Goal: Transaction & Acquisition: Purchase product/service

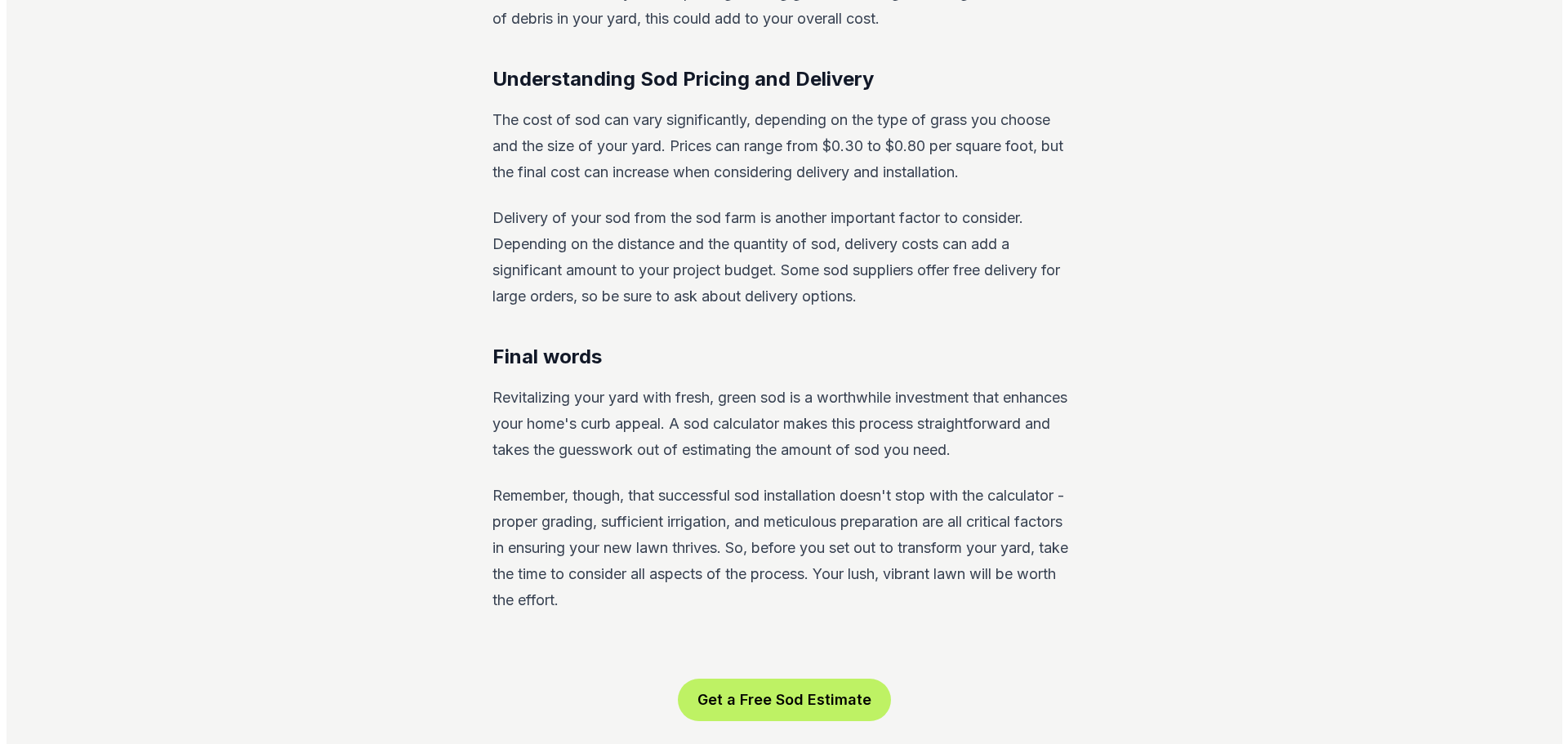
scroll to position [2859, 0]
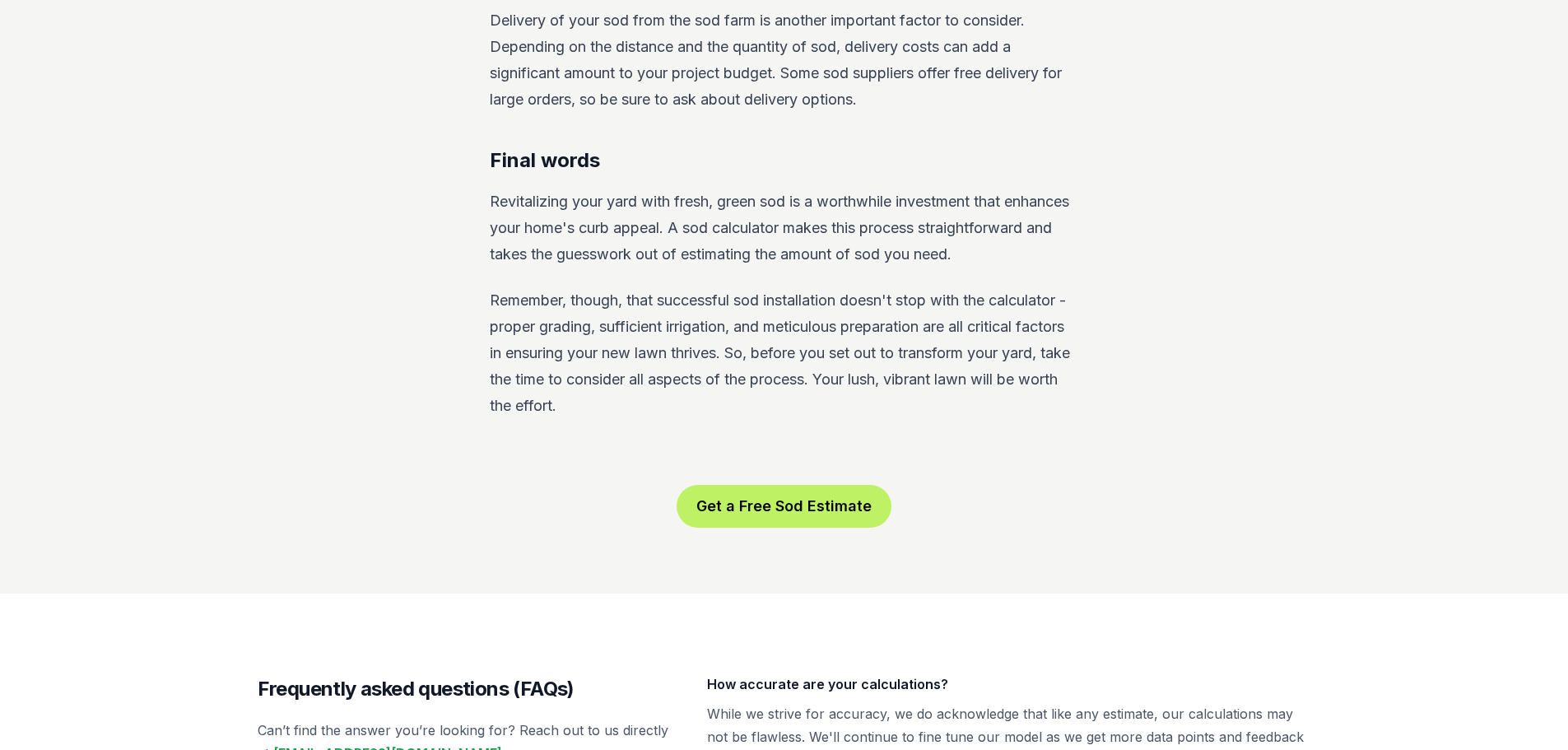
click at [728, 496] on button "Get a Free Sod Estimate" at bounding box center [783, 506] width 215 height 42
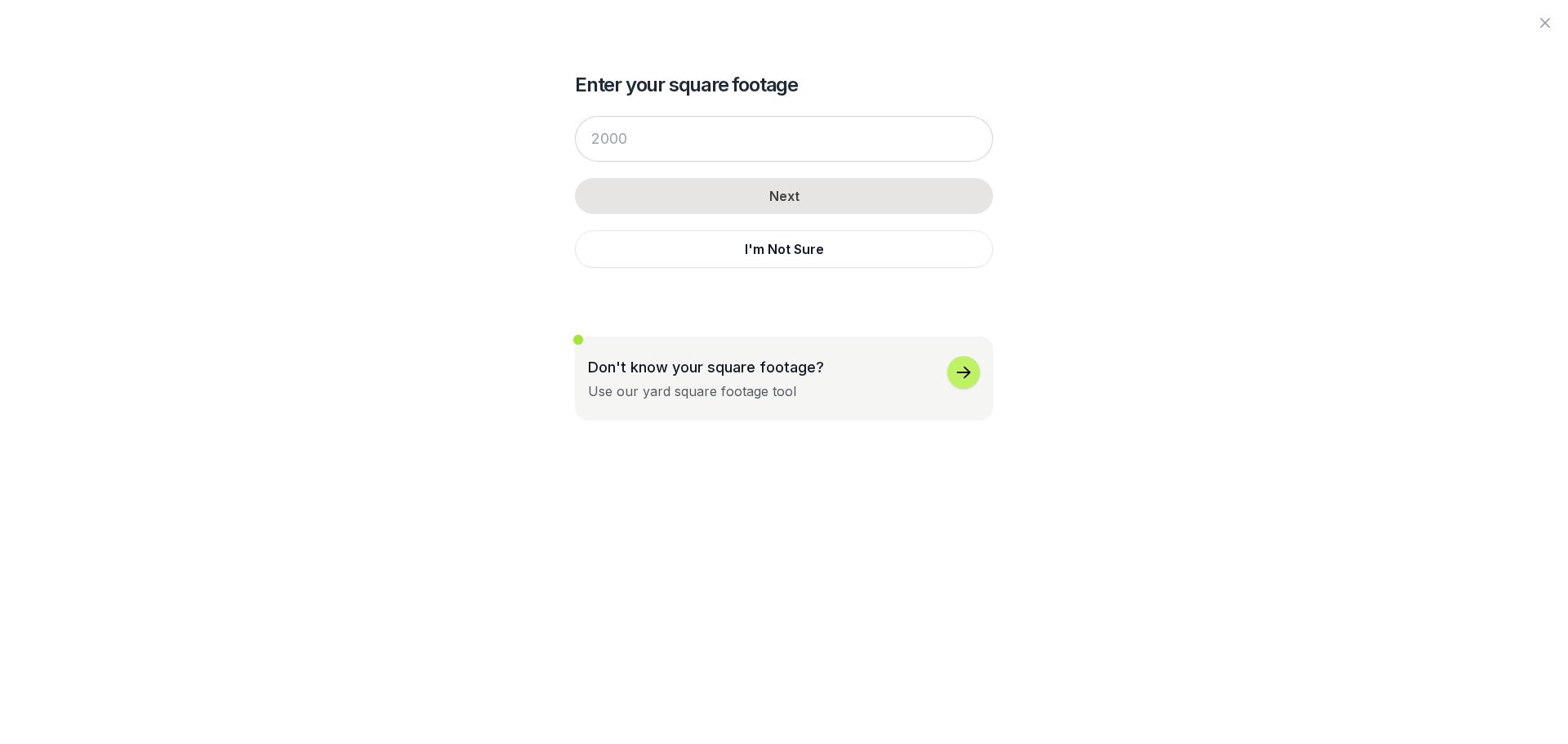
click at [703, 167] on div "Next I'm Not Sure" at bounding box center [783, 192] width 418 height 185
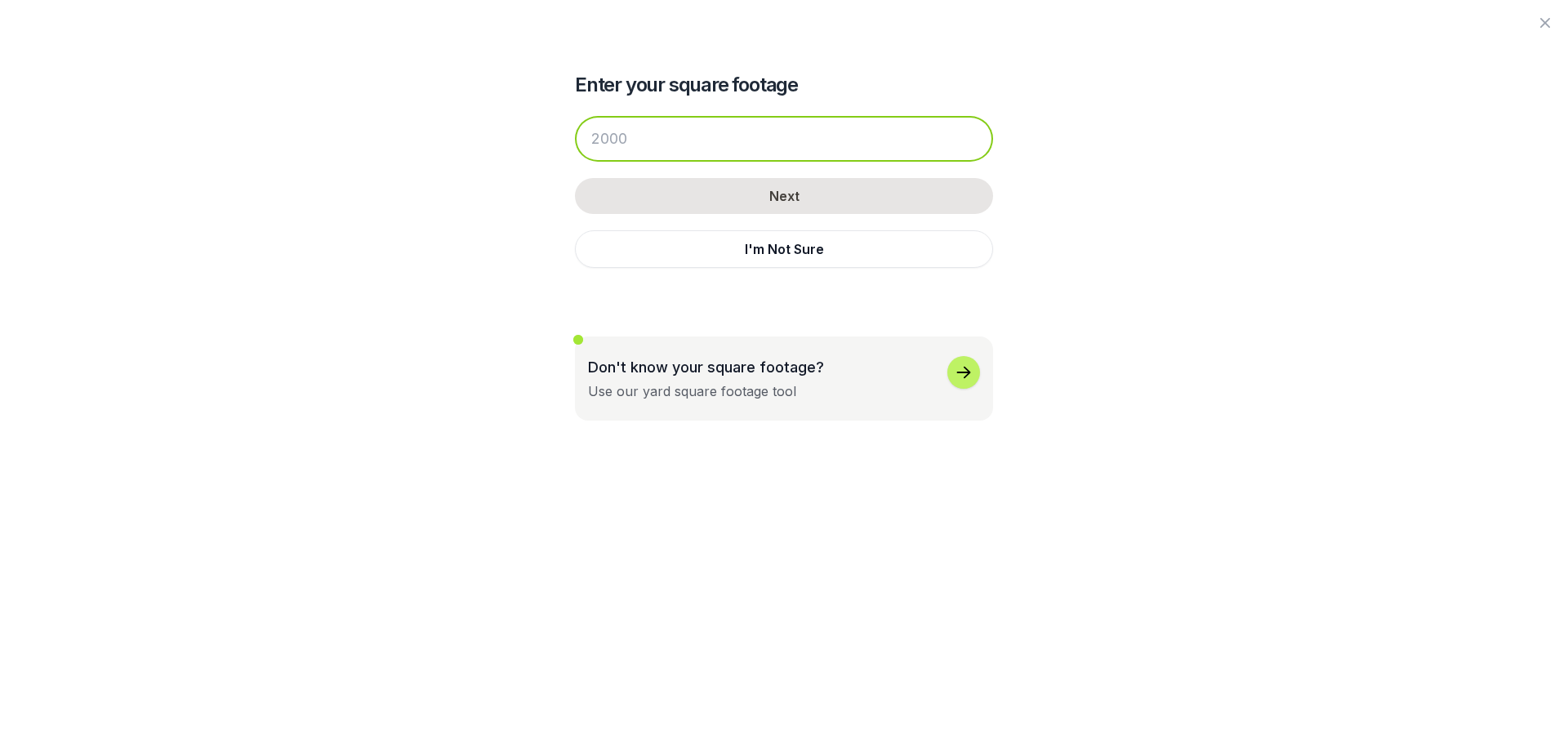
click at [708, 152] on input "number" at bounding box center [783, 138] width 418 height 46
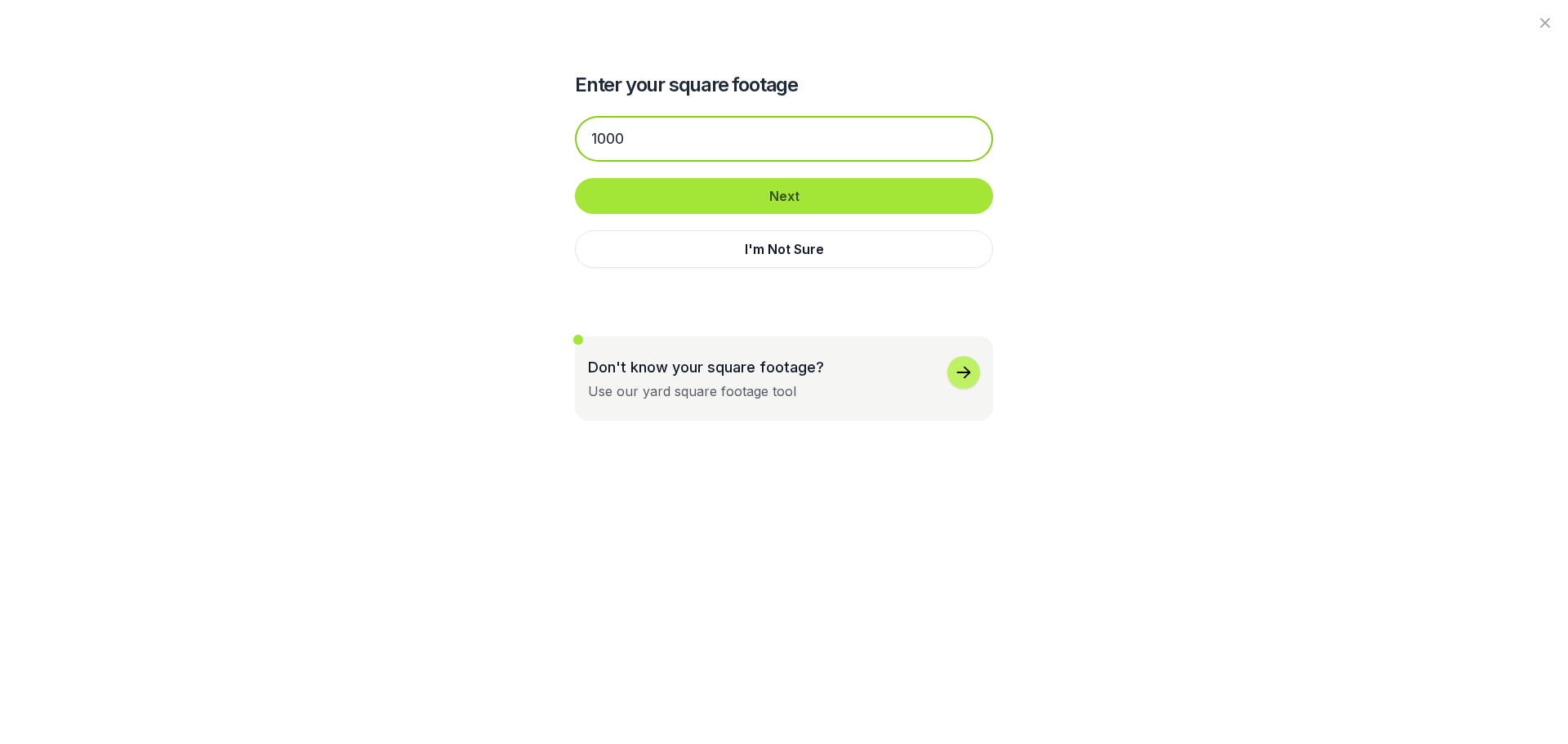
type input "1000"
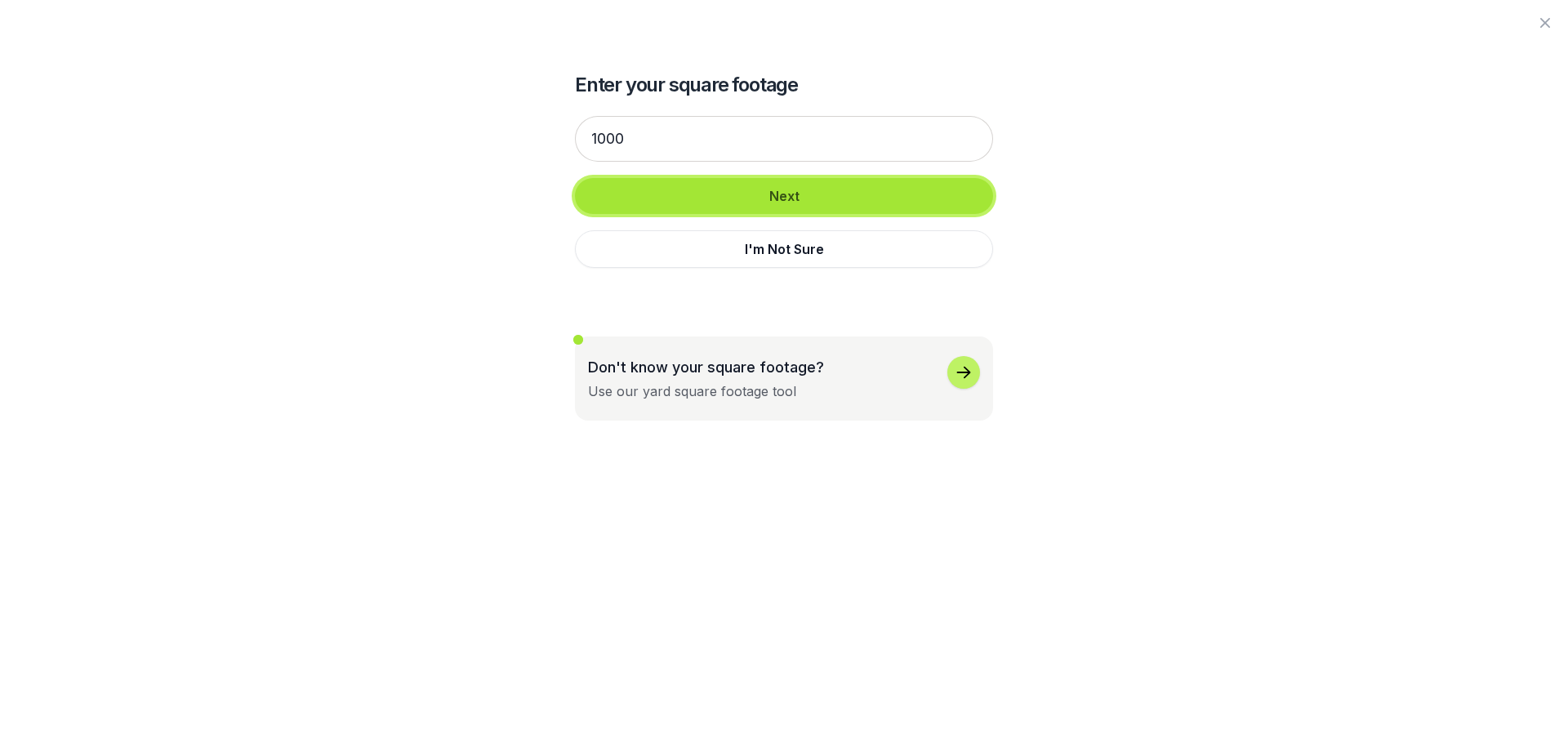
click at [775, 197] on button "Next" at bounding box center [783, 195] width 418 height 36
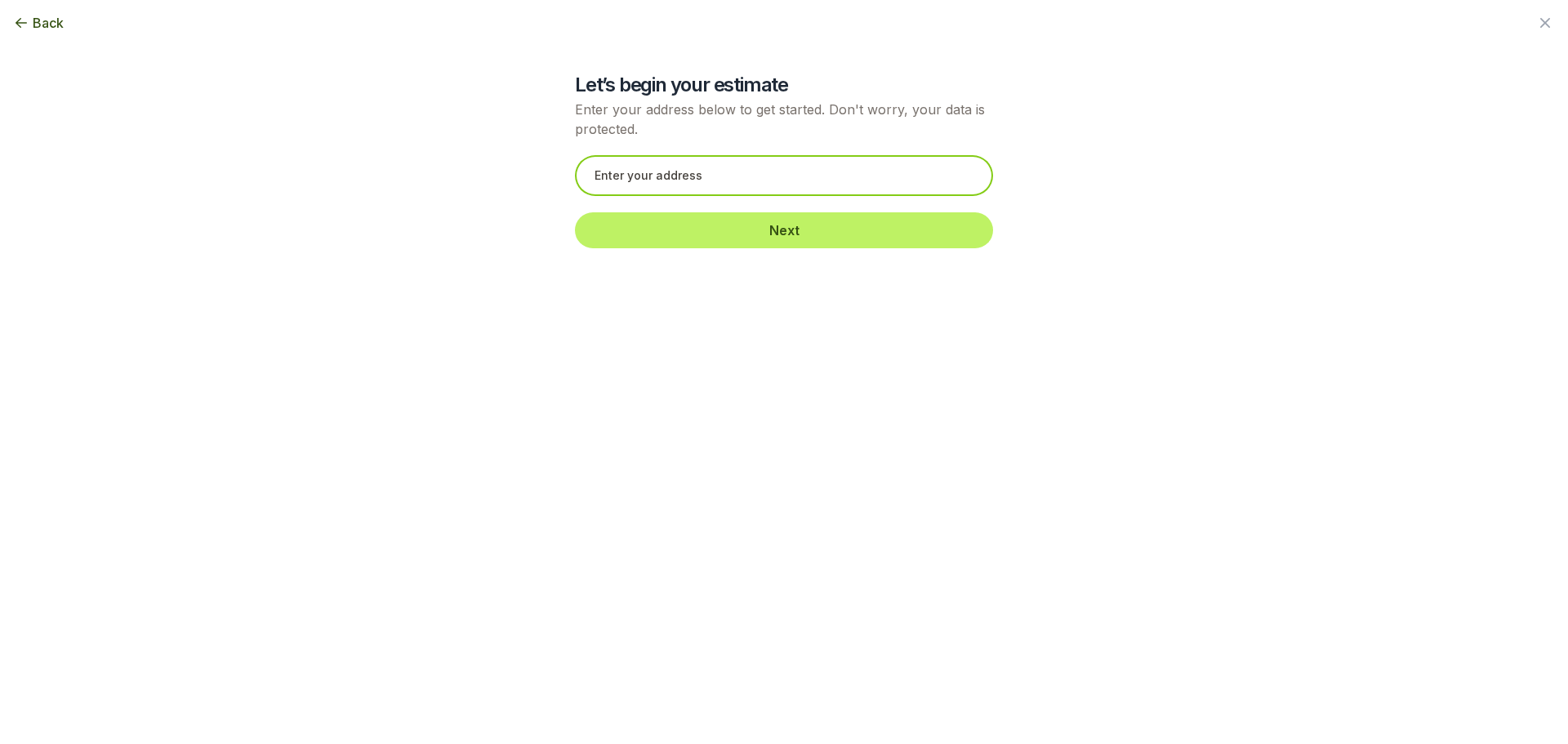
click at [751, 187] on input "text" at bounding box center [783, 175] width 418 height 41
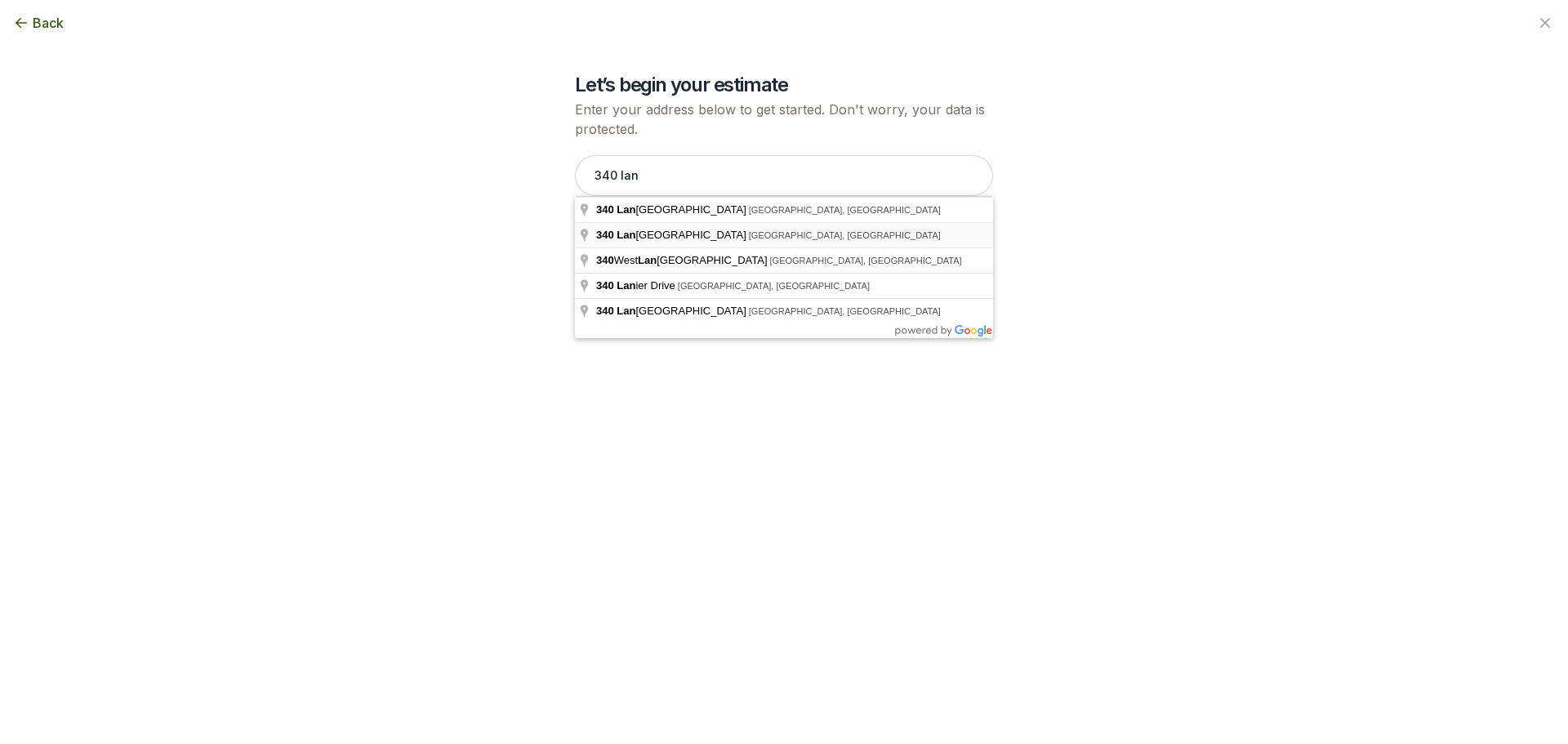
type input "[STREET_ADDRESS]"
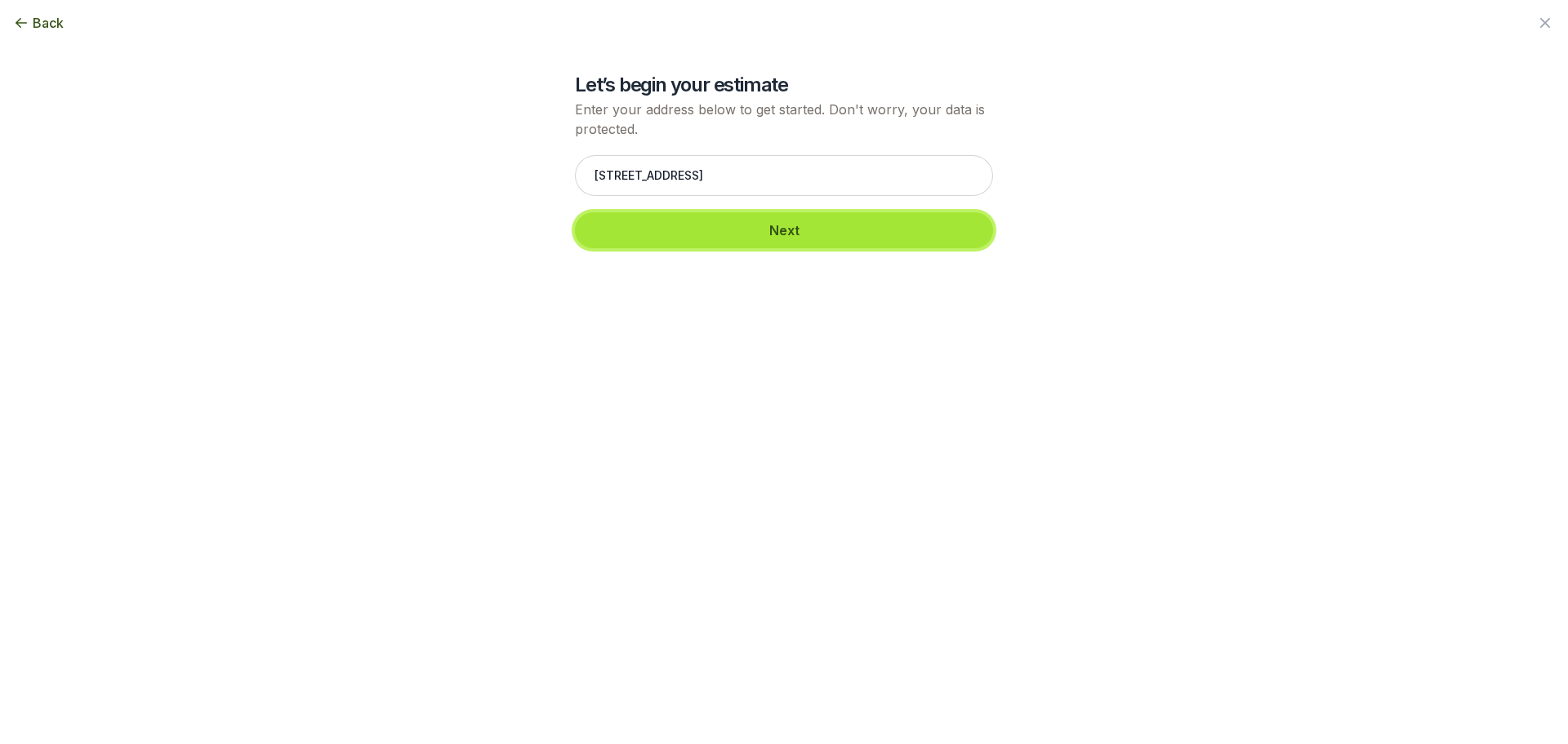
click at [813, 227] on button "Next" at bounding box center [783, 230] width 418 height 36
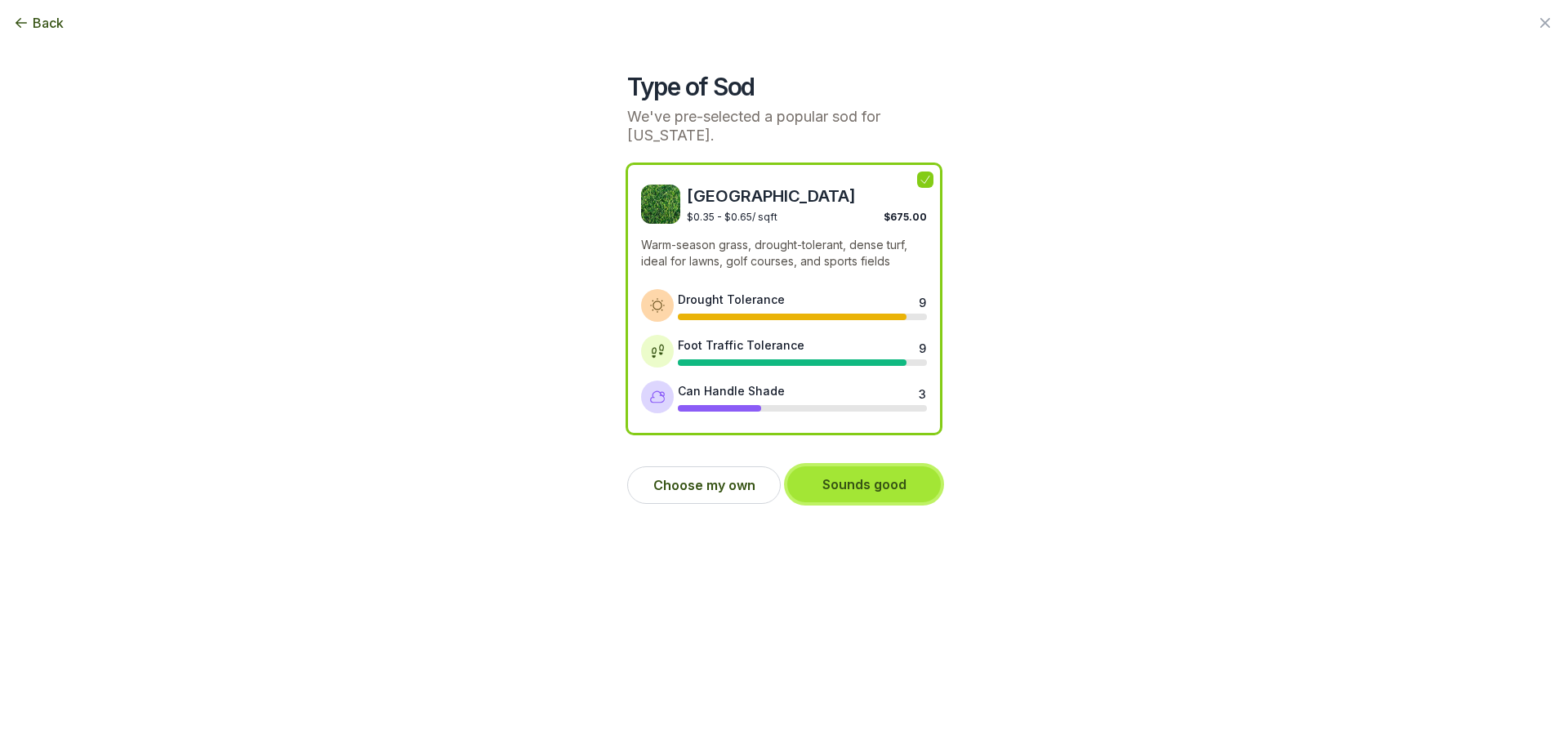
click at [888, 484] on button "Sounds good" at bounding box center [863, 484] width 153 height 36
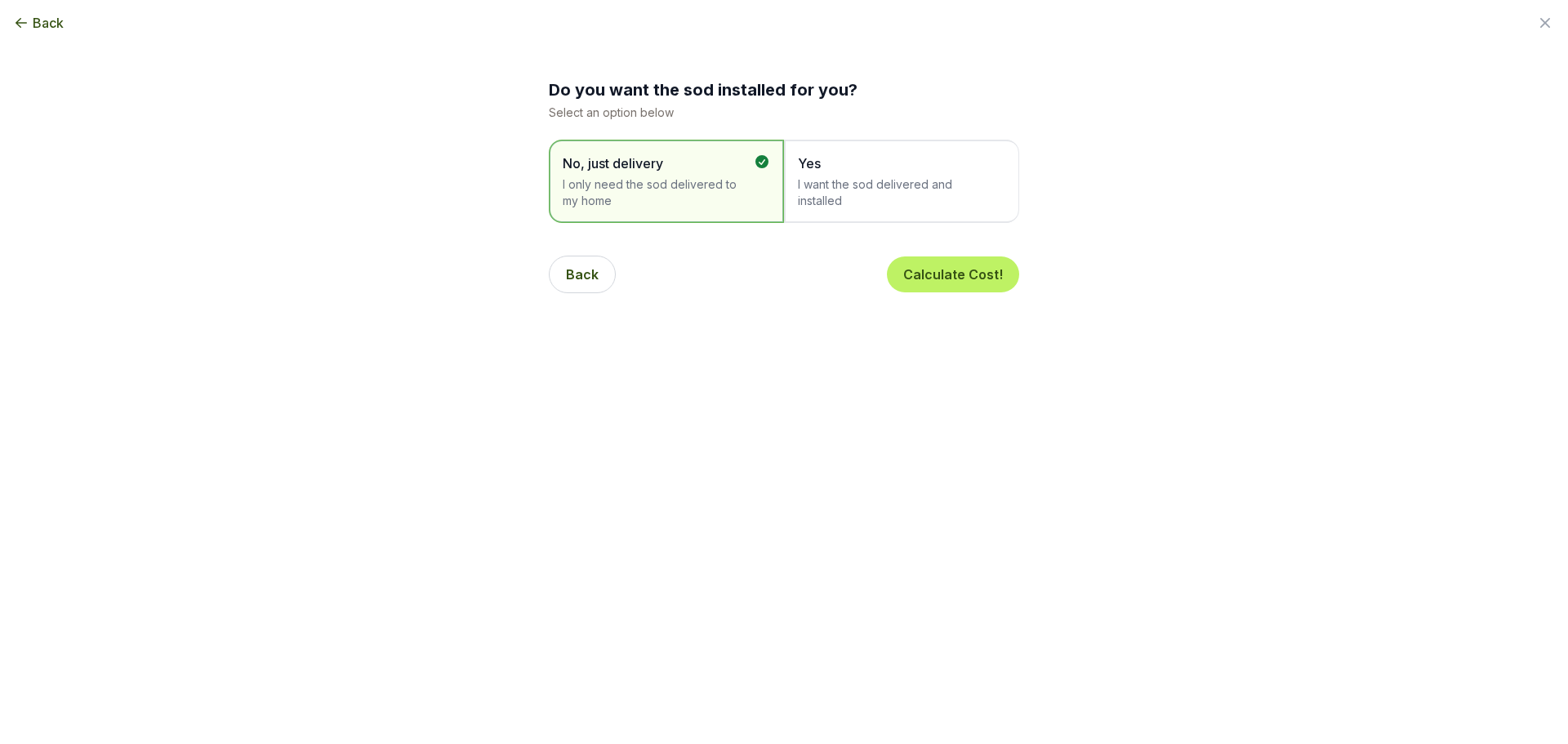
click at [895, 182] on span "I want the sod delivered and installed" at bounding box center [893, 192] width 191 height 32
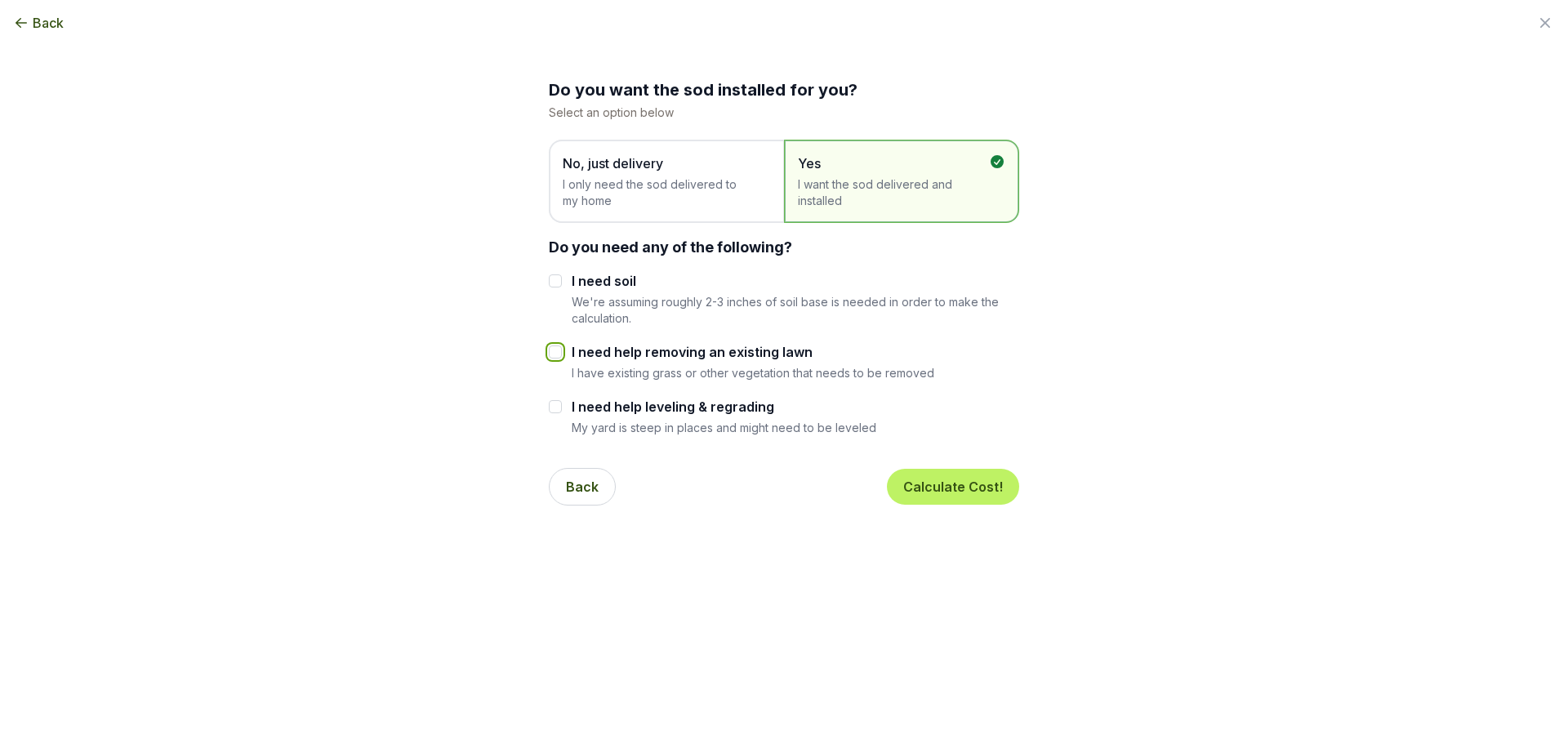
click at [557, 354] on input "I need help removing an existing lawn" at bounding box center [554, 351] width 13 height 13
checkbox input "true"
click at [954, 496] on button "Calculate Cost!" at bounding box center [952, 486] width 132 height 36
